Goal: Find specific page/section: Find specific page/section

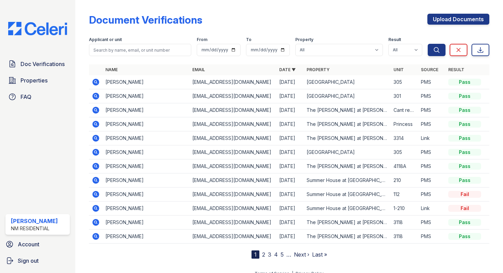
click at [45, 33] on img at bounding box center [38, 28] width 70 height 13
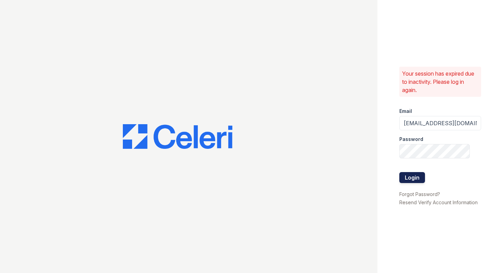
click at [405, 177] on button "Login" at bounding box center [412, 177] width 26 height 11
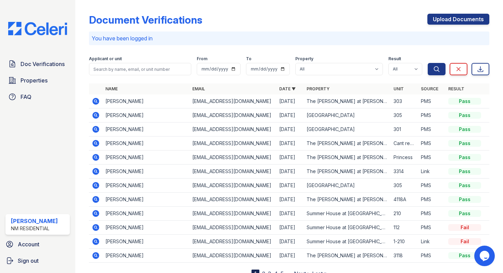
scroll to position [28, 0]
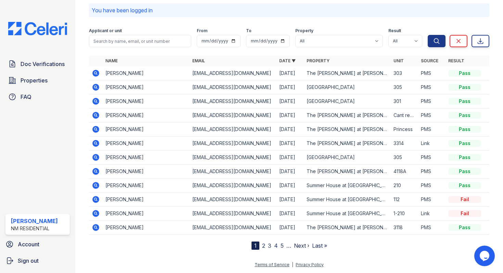
click at [262, 245] on link "2" at bounding box center [263, 245] width 3 height 7
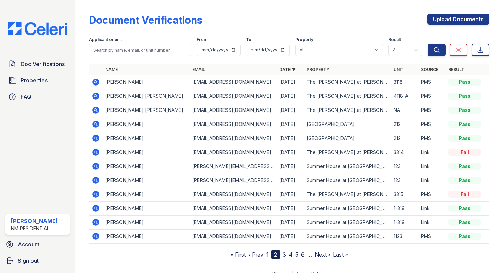
click at [283, 255] on link "3" at bounding box center [284, 254] width 3 height 7
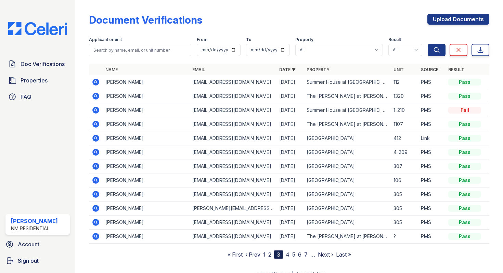
click at [286, 254] on link "4" at bounding box center [288, 254] width 4 height 7
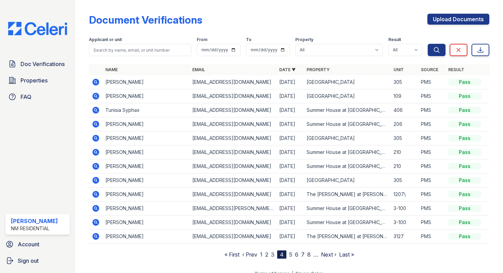
click at [289, 255] on link "5" at bounding box center [290, 254] width 3 height 7
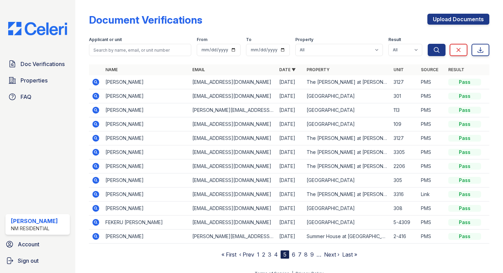
click at [292, 255] on link "6" at bounding box center [293, 254] width 3 height 7
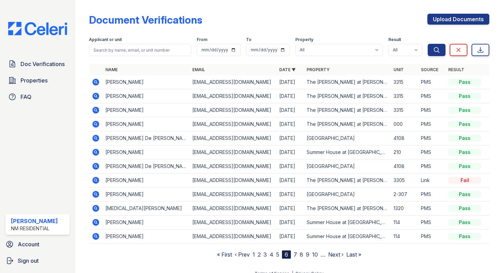
click at [294, 254] on link "7" at bounding box center [295, 254] width 3 height 7
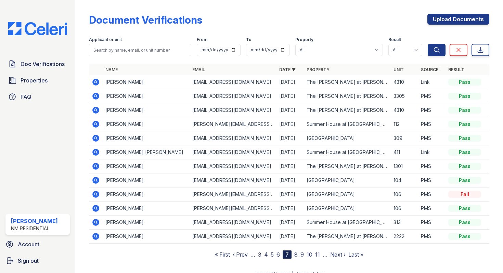
click at [36, 20] on div "Doc Verifications Properties FAQ [PERSON_NAME] NM Residential Account Sign out" at bounding box center [37, 136] width 75 height 273
click at [37, 27] on img at bounding box center [38, 28] width 70 height 13
